Goal: Information Seeking & Learning: Learn about a topic

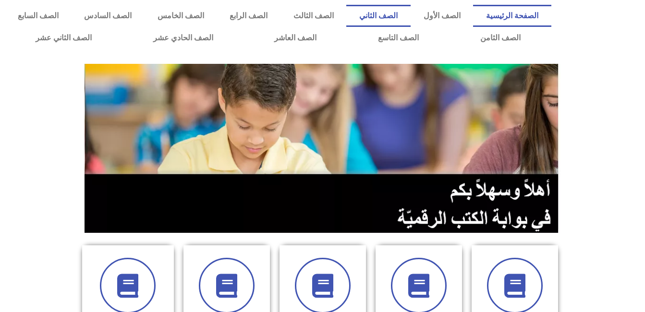
click at [410, 10] on link "الصف الثاني" at bounding box center [378, 16] width 64 height 22
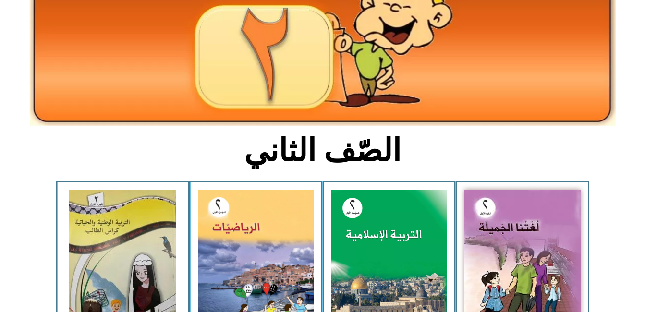
scroll to position [207, 0]
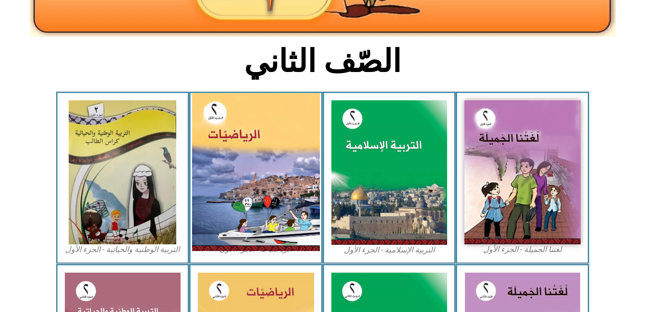
click at [274, 184] on img at bounding box center [256, 172] width 128 height 158
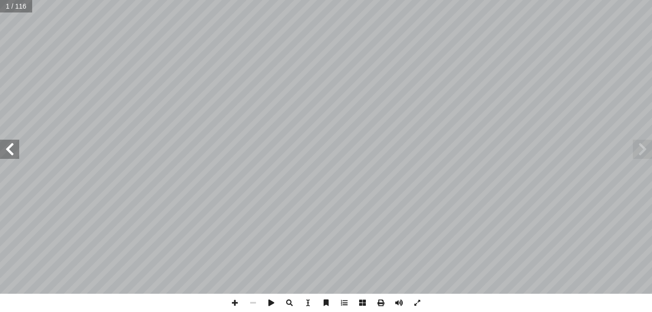
click at [8, 150] on span at bounding box center [9, 149] width 19 height 19
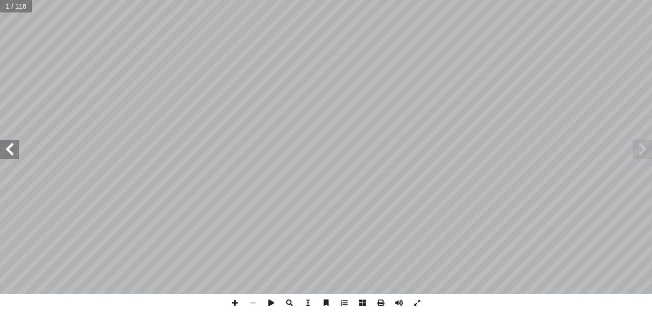
click at [8, 150] on span at bounding box center [9, 149] width 19 height 19
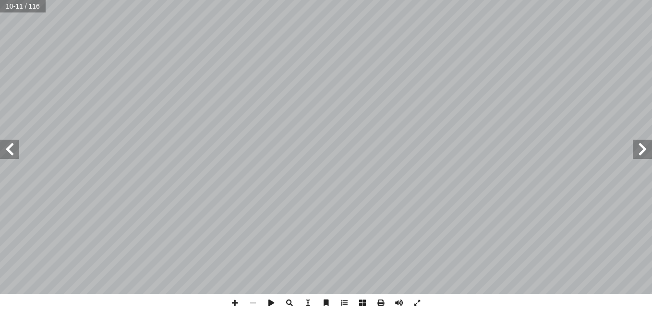
click at [8, 150] on span at bounding box center [9, 149] width 19 height 19
click at [235, 305] on span at bounding box center [235, 303] width 18 height 18
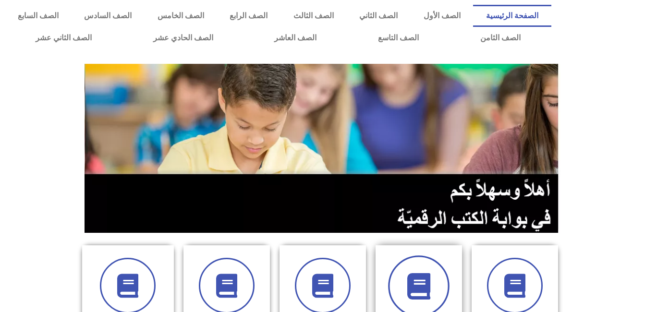
click at [415, 278] on icon at bounding box center [418, 286] width 26 height 26
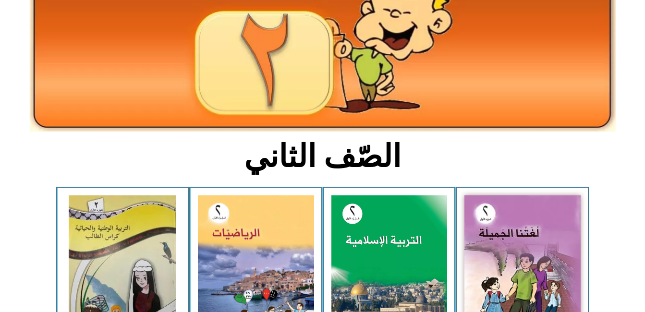
scroll to position [148, 0]
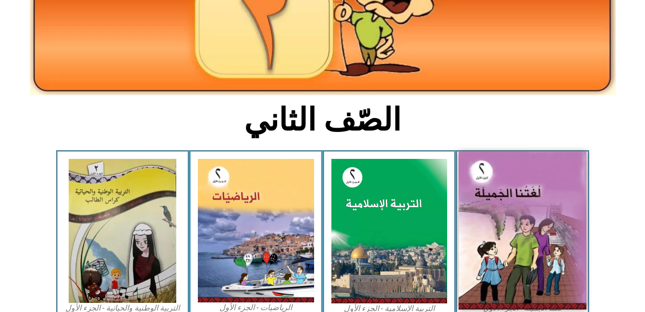
click at [482, 226] on img at bounding box center [523, 231] width 128 height 158
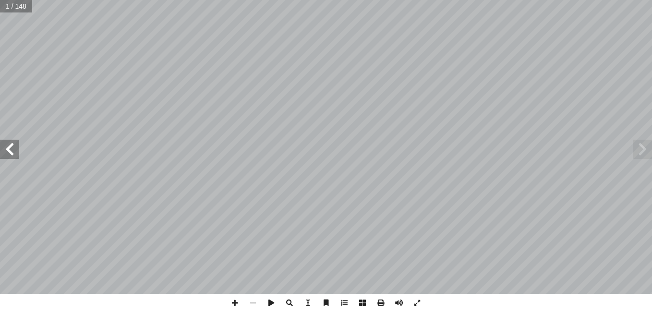
click at [8, 150] on span at bounding box center [9, 149] width 19 height 19
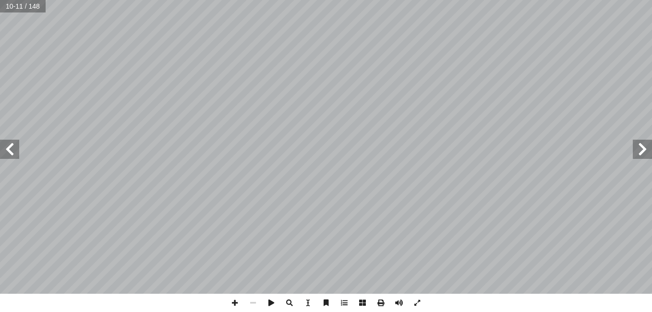
click at [8, 150] on span at bounding box center [9, 149] width 19 height 19
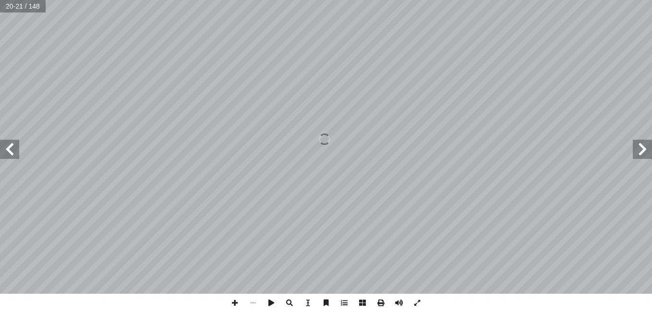
click at [8, 150] on span at bounding box center [9, 149] width 19 height 19
click at [10, 155] on span at bounding box center [9, 149] width 19 height 19
click at [7, 146] on span at bounding box center [9, 149] width 19 height 19
click at [233, 304] on span at bounding box center [235, 303] width 18 height 18
click at [12, 153] on span at bounding box center [9, 149] width 19 height 19
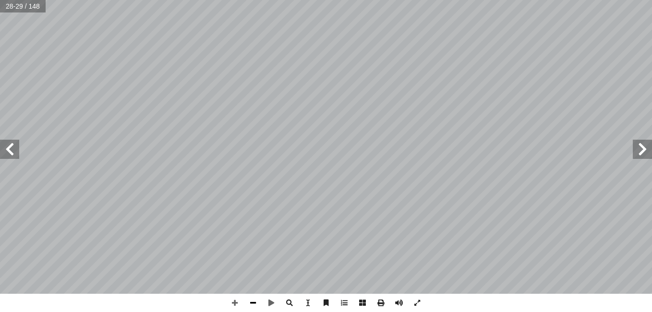
click at [248, 300] on span at bounding box center [253, 303] width 18 height 18
click at [236, 304] on span at bounding box center [235, 303] width 18 height 18
click at [254, 303] on span at bounding box center [253, 303] width 18 height 18
click at [0, 282] on div "٢٤ ٢5 ٢٤ ي ّ ن َ غ ُ ن ُ غير َّ الص ُ ام ّ س َّ الر وي َ د َ زوق ب ْ ر َ م ة َ …" at bounding box center [326, 156] width 652 height 312
click at [11, 147] on span at bounding box center [9, 149] width 19 height 19
